Goal: Task Accomplishment & Management: Complete application form

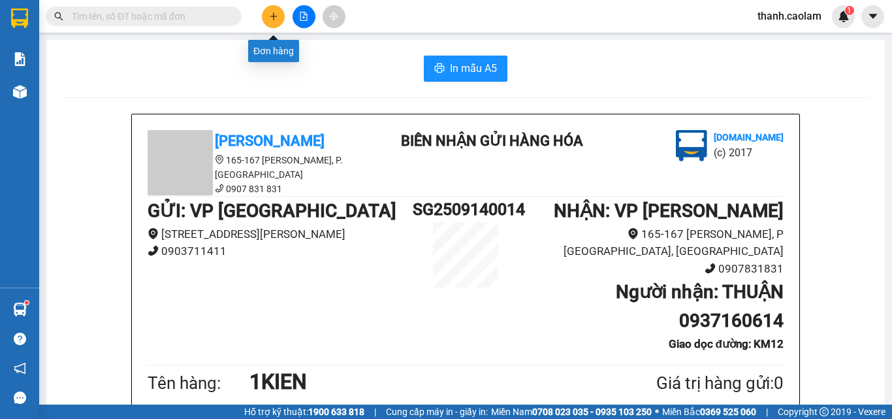
click at [269, 14] on icon "plus" at bounding box center [273, 16] width 9 height 9
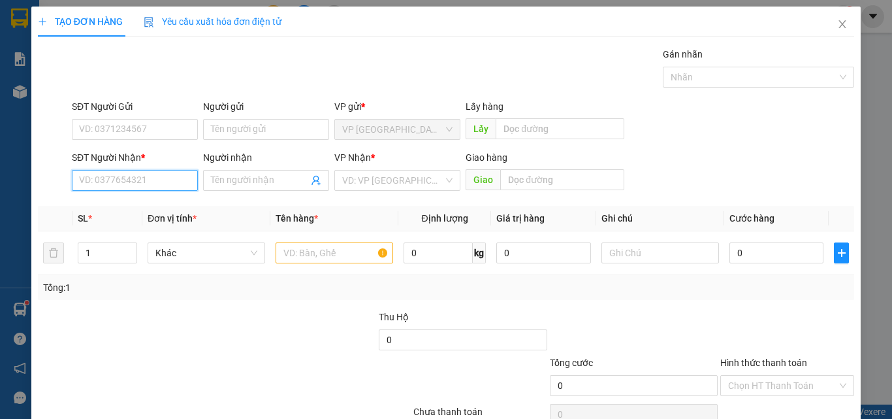
click at [180, 179] on input "SĐT Người Nhận *" at bounding box center [135, 180] width 126 height 21
click at [172, 201] on div "0973852878 - Đức Nhật" at bounding box center [133, 206] width 109 height 14
type input "0973852878"
type input "Đức Nhật"
type input "KM 30"
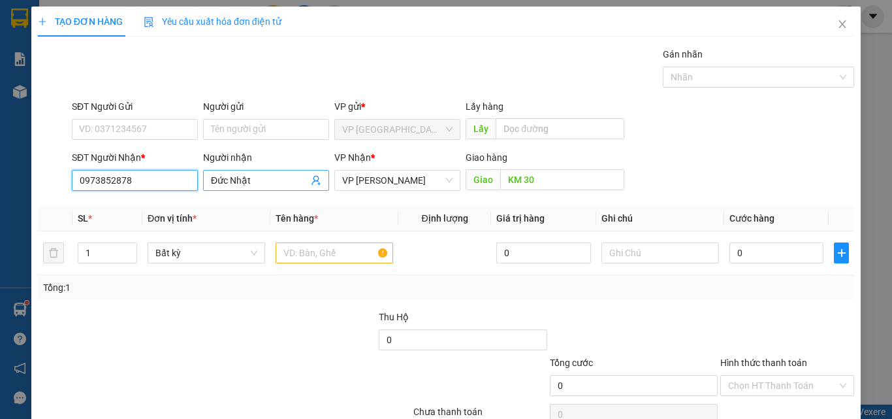
type input "0973852878"
click at [240, 176] on input "Đức Nhật" at bounding box center [259, 180] width 97 height 14
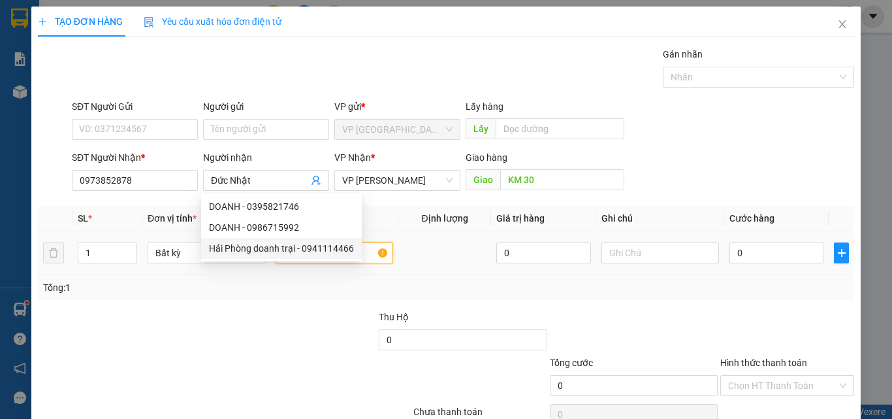
click at [364, 242] on input "text" at bounding box center [335, 252] width 118 height 21
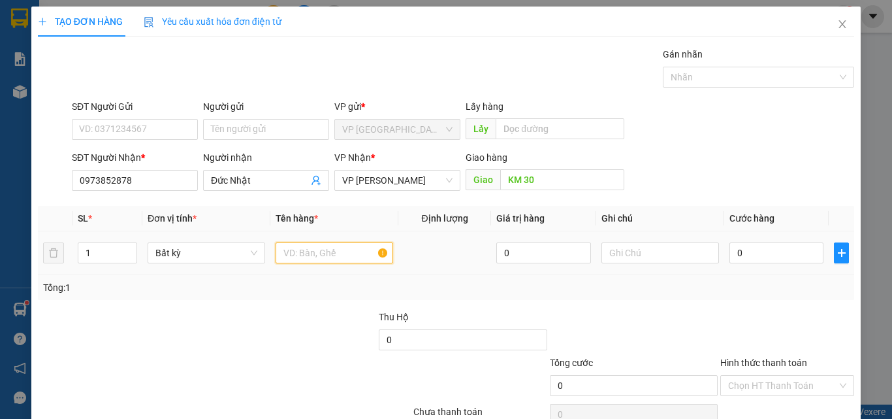
click at [360, 252] on input "text" at bounding box center [335, 252] width 118 height 21
type input "1HOP"
click at [759, 251] on input "0" at bounding box center [777, 252] width 94 height 21
type input "3"
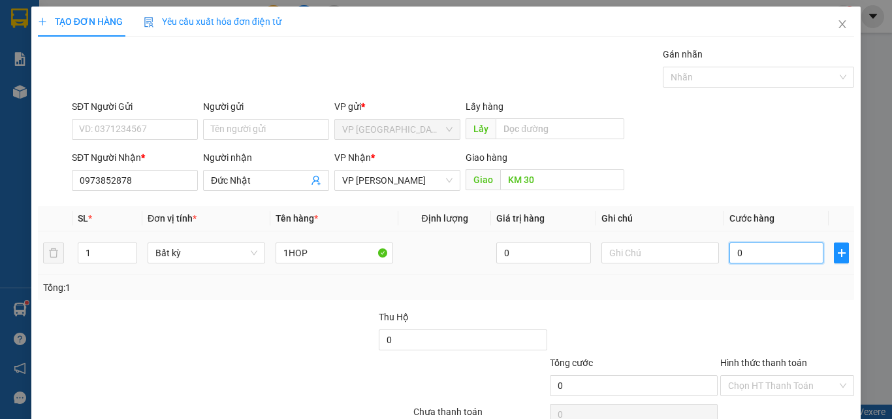
type input "3"
type input "30"
type input "300"
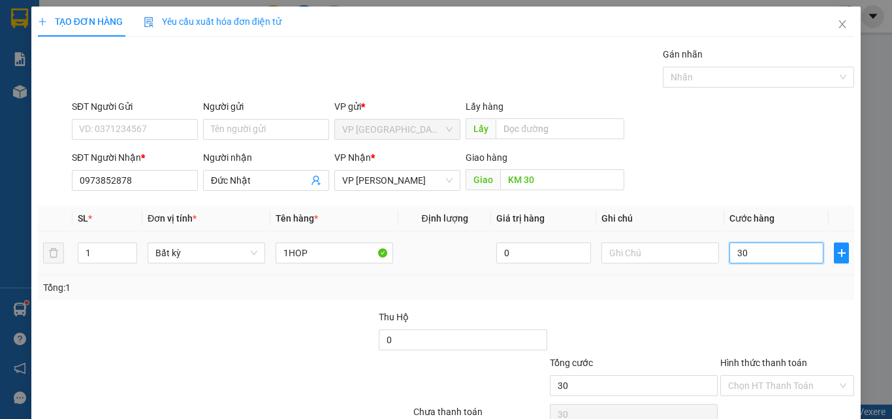
type input "300"
type input "3.000"
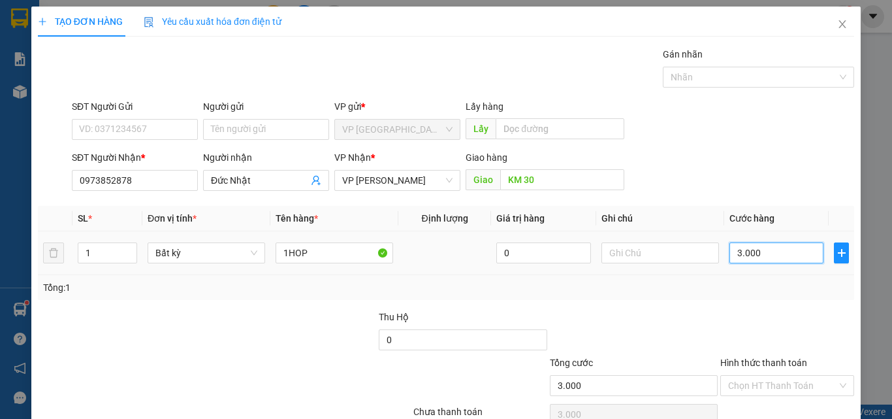
type input "30.000"
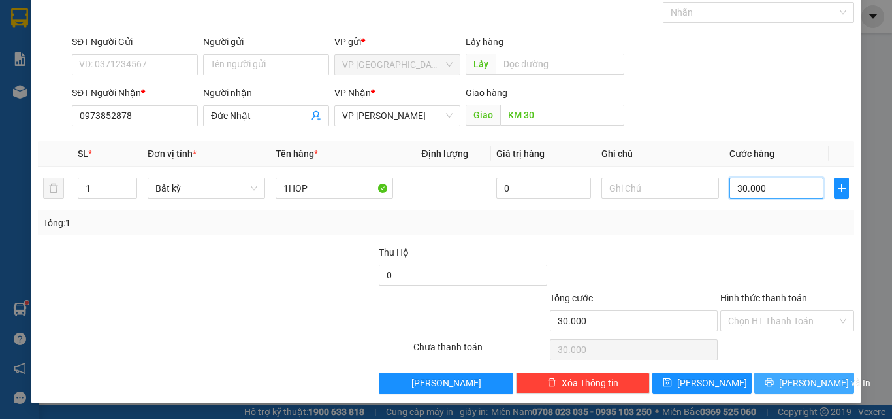
type input "30.000"
click at [808, 377] on span "[PERSON_NAME] và In" at bounding box center [824, 383] width 91 height 14
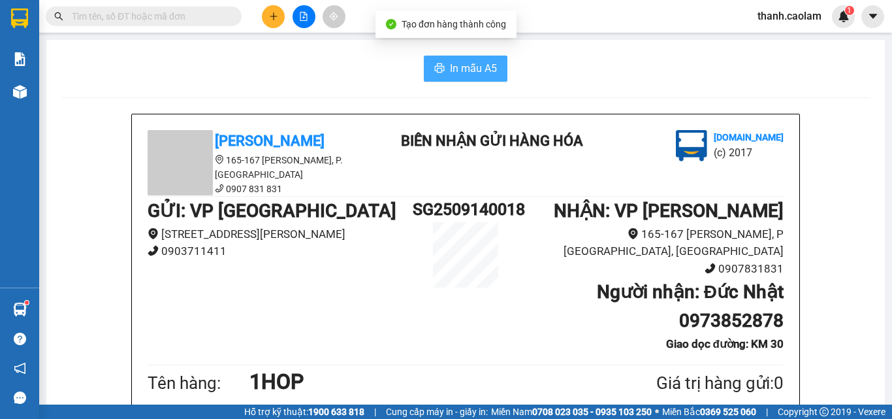
click at [451, 64] on span "In mẫu A5" at bounding box center [473, 68] width 47 height 16
click at [476, 71] on span "In mẫu A5" at bounding box center [473, 68] width 47 height 16
